Goal: Information Seeking & Learning: Learn about a topic

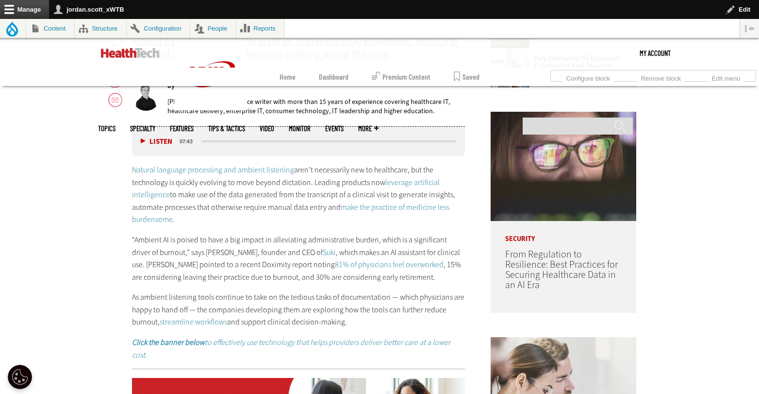
scroll to position [599, 0]
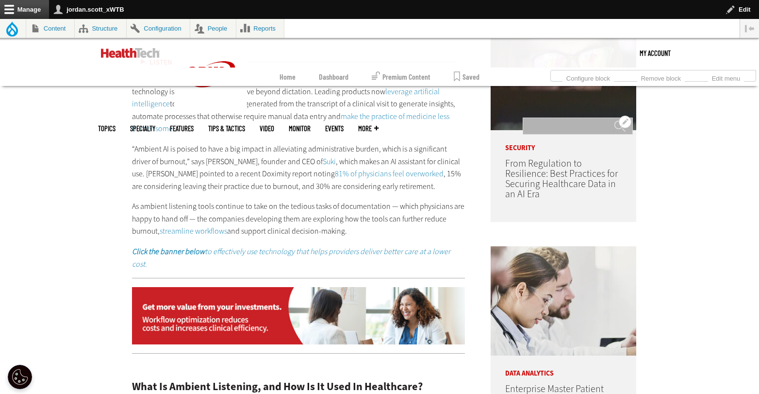
click at [558, 117] on input "Search" at bounding box center [578, 125] width 110 height 17
type input "***"
click at [614, 120] on input "******" at bounding box center [620, 129] width 12 height 19
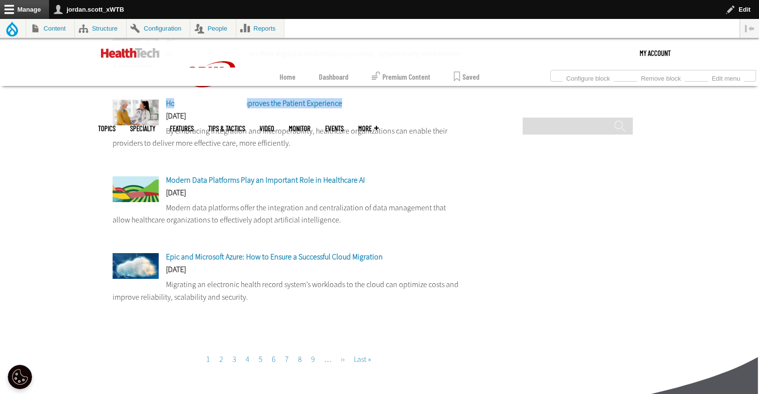
scroll to position [921, 0]
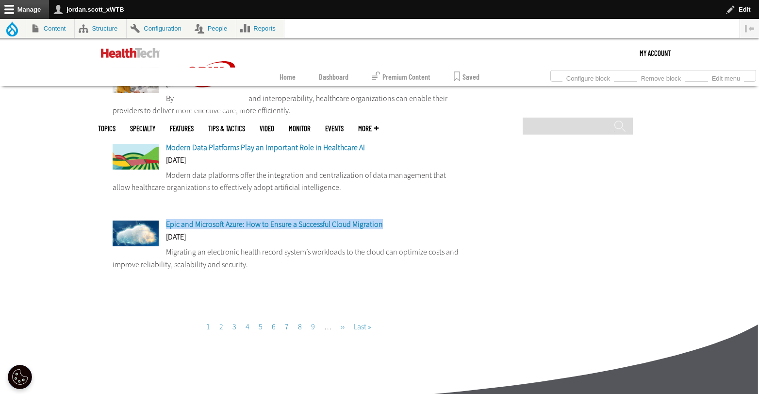
click at [222, 329] on link "Page 2" at bounding box center [221, 326] width 4 height 10
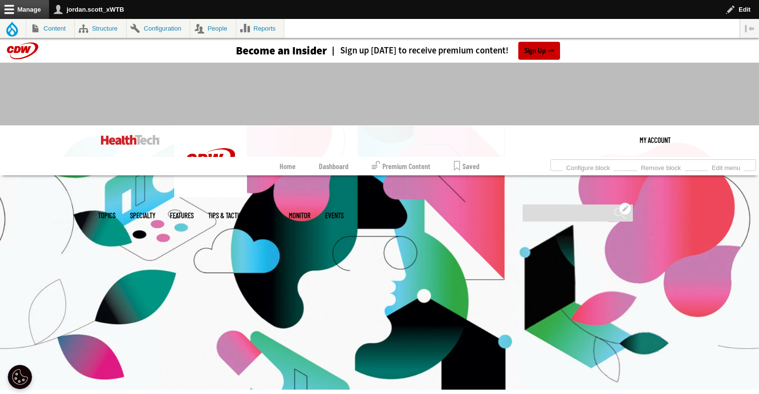
scroll to position [183, 0]
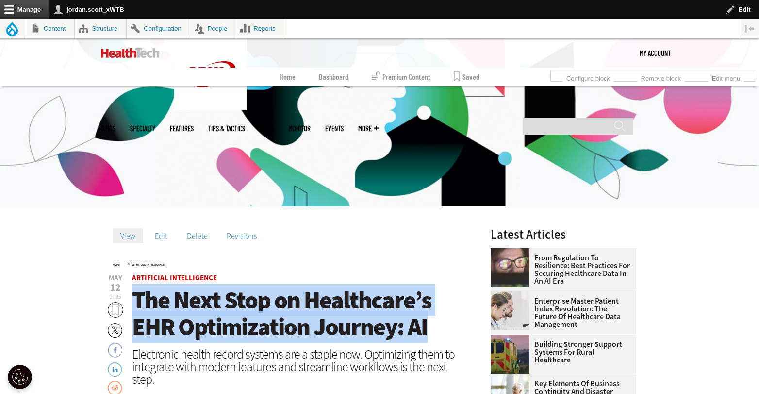
drag, startPoint x: 434, startPoint y: 327, endPoint x: 125, endPoint y: 296, distance: 311.2
copy span "The Next Stop on Healthcare’s EHR Optimization Journey: AI"
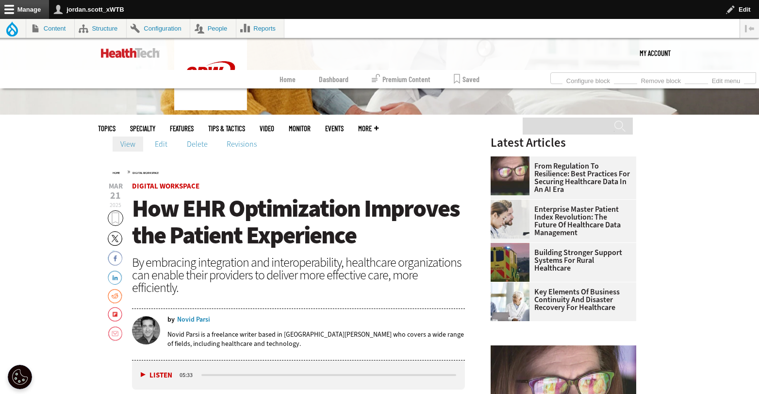
scroll to position [366, 0]
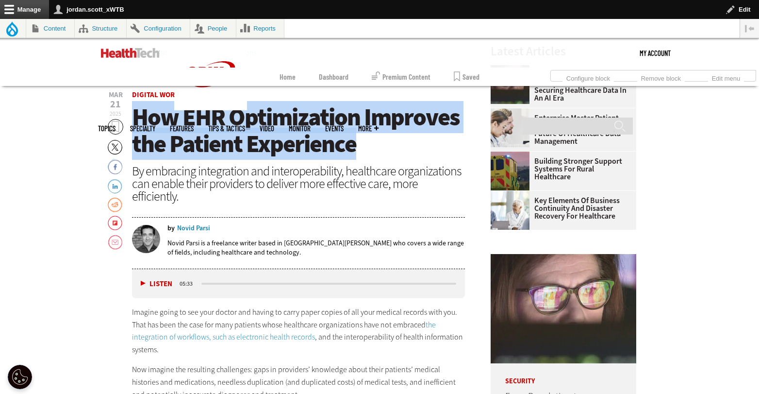
drag, startPoint x: 362, startPoint y: 143, endPoint x: 140, endPoint y: 127, distance: 222.9
click at [140, 127] on h1 "How EHR Optimization Improves the Patient Experience" at bounding box center [298, 130] width 333 height 53
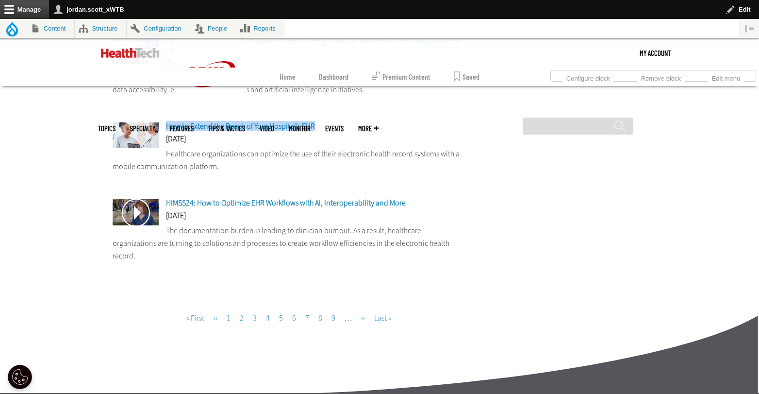
scroll to position [955, 0]
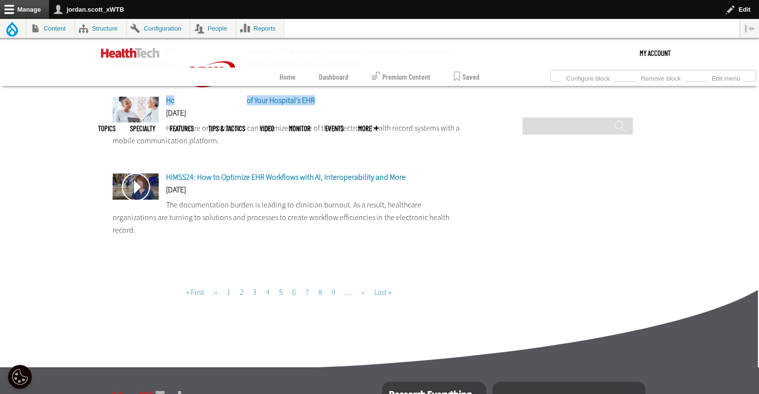
click at [253, 287] on link "Page 3" at bounding box center [255, 292] width 4 height 10
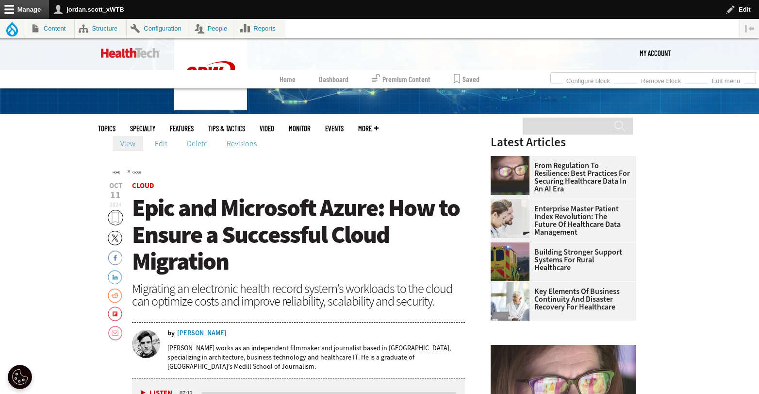
scroll to position [293, 0]
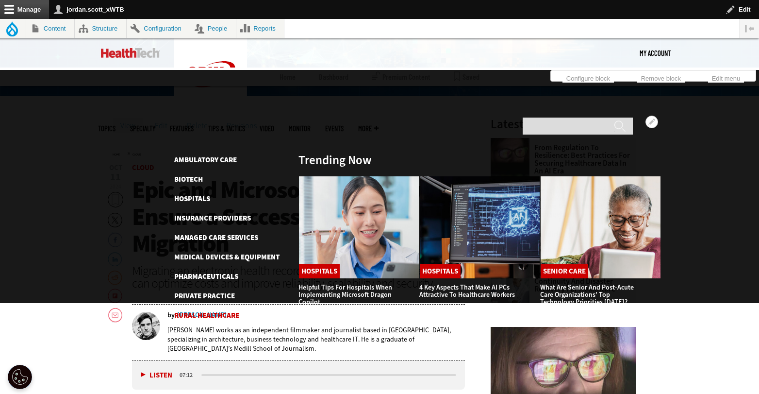
click at [214, 310] on link "Rural Healthcare" at bounding box center [206, 315] width 65 height 10
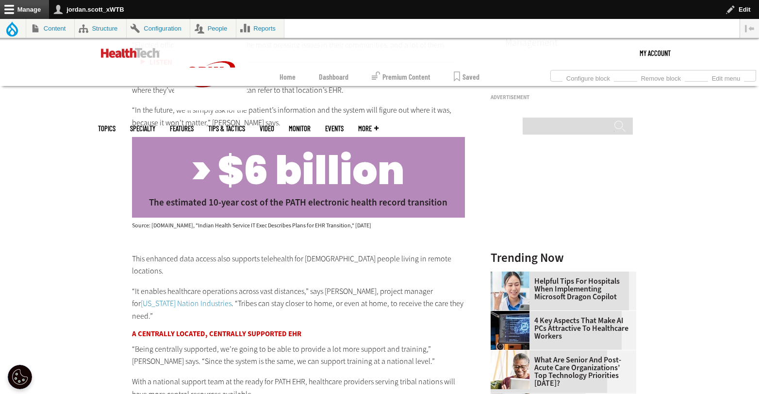
scroll to position [1162, 0]
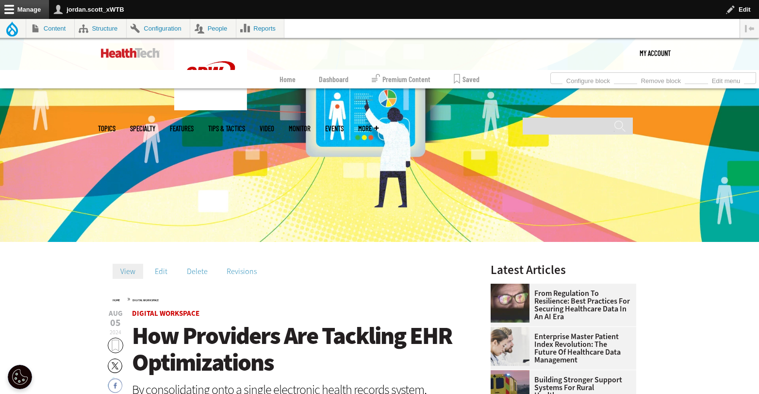
scroll to position [152, 0]
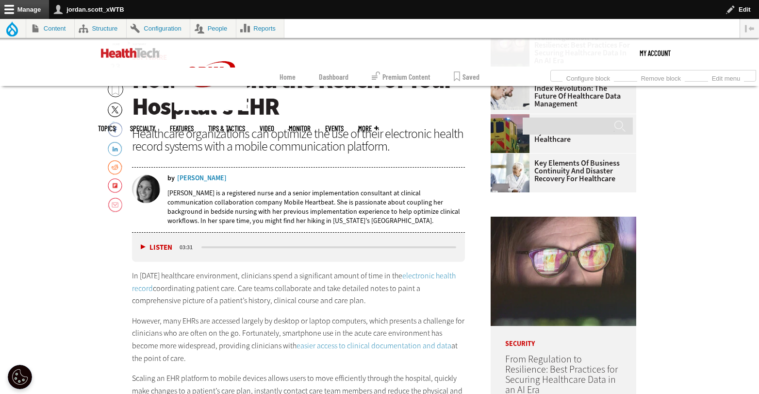
scroll to position [314, 0]
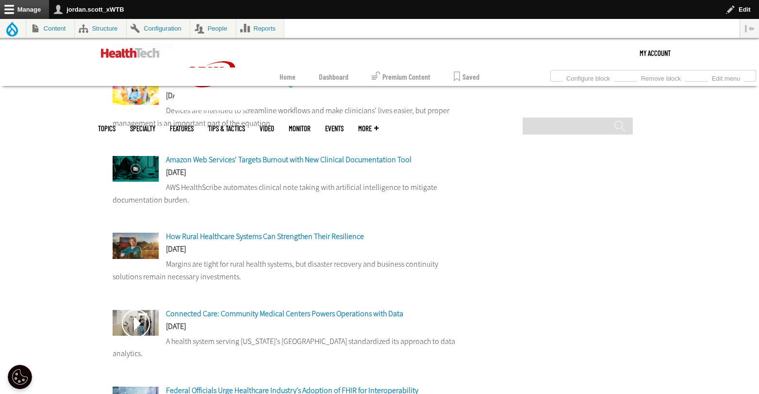
scroll to position [714, 0]
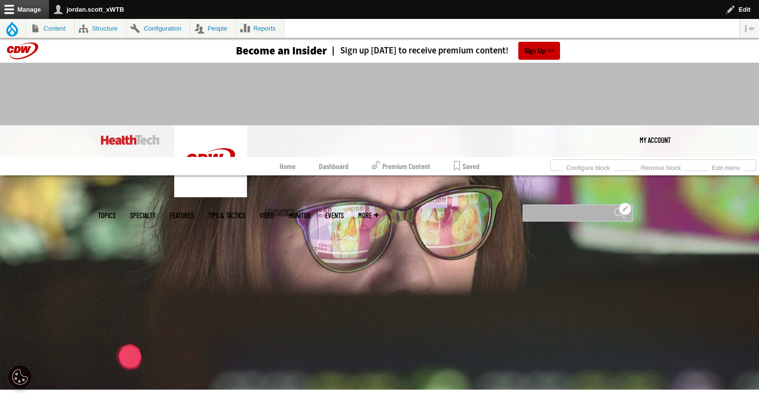
click at [569, 204] on input "Search" at bounding box center [578, 212] width 110 height 17
type input "***"
click at [614, 207] on input "******" at bounding box center [620, 216] width 12 height 19
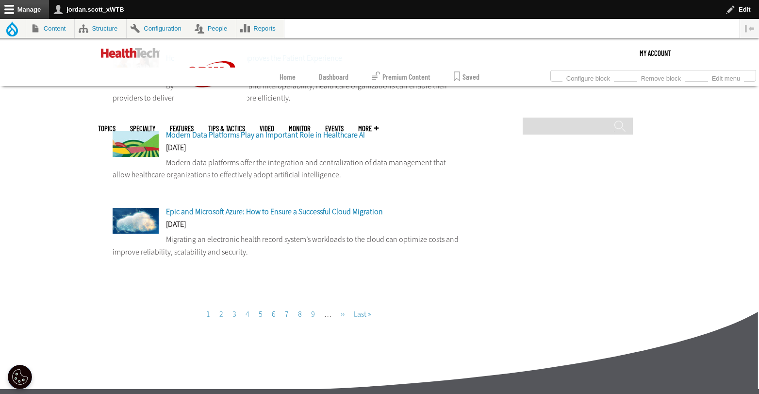
scroll to position [953, 0]
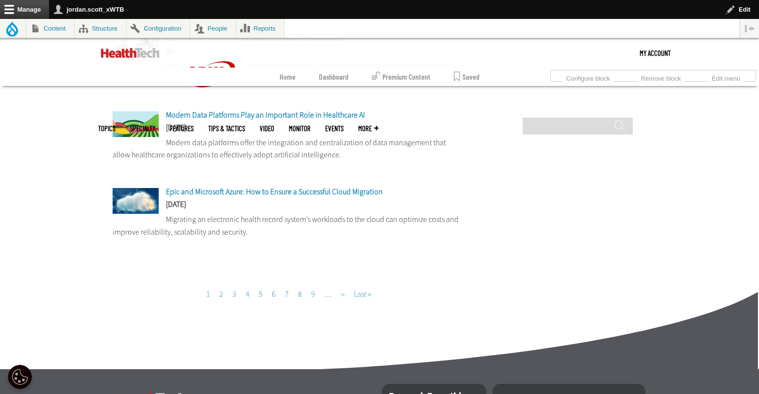
click at [221, 295] on link "Page 2" at bounding box center [221, 294] width 4 height 10
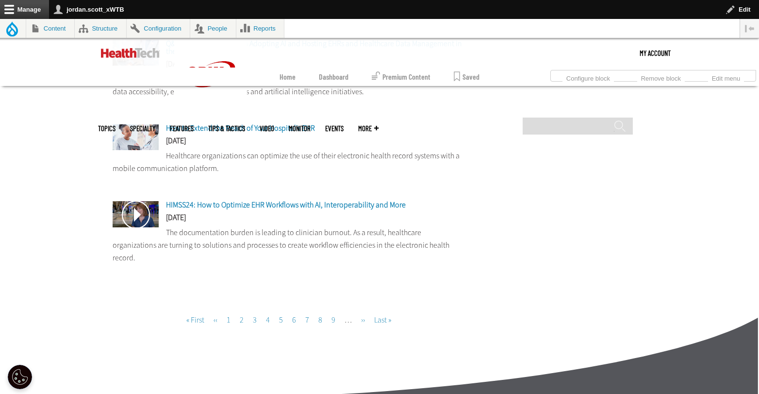
scroll to position [965, 0]
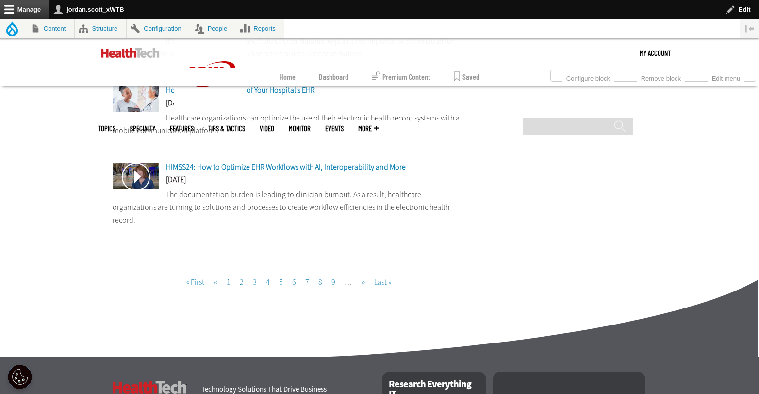
click at [308, 171] on span "HIMSS24: How to Optimize EHR Workflows with AI, Interoperability and More" at bounding box center [286, 167] width 240 height 10
